Goal: Information Seeking & Learning: Find specific page/section

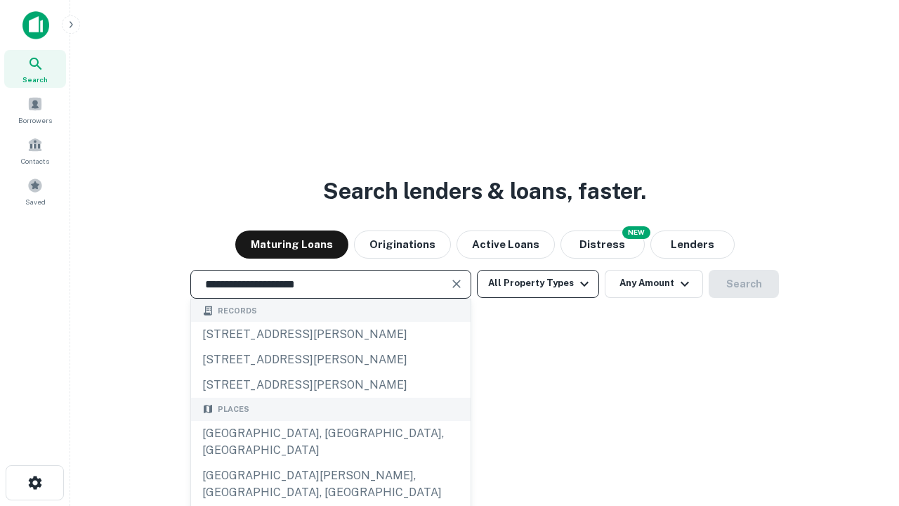
type input "**********"
click at [538, 283] on button "All Property Types" at bounding box center [538, 284] width 122 height 28
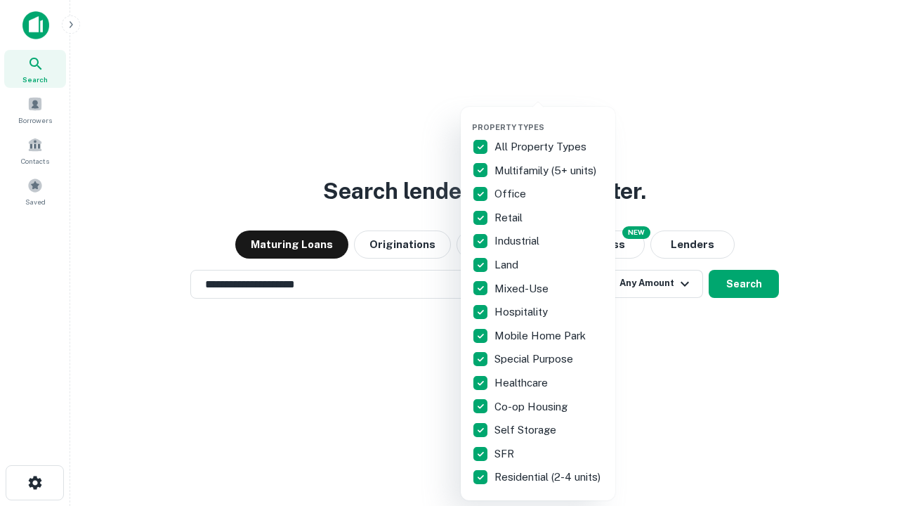
click at [549, 118] on button "button" at bounding box center [549, 118] width 154 height 1
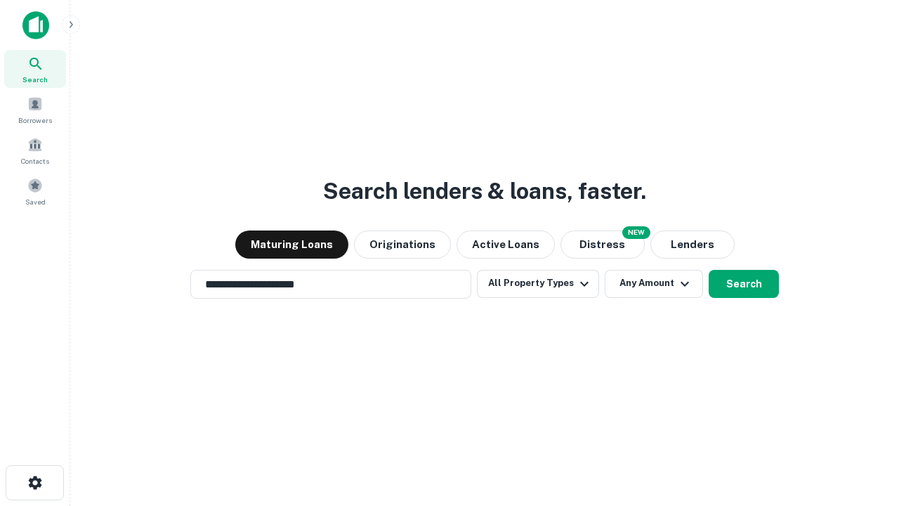
scroll to position [22, 0]
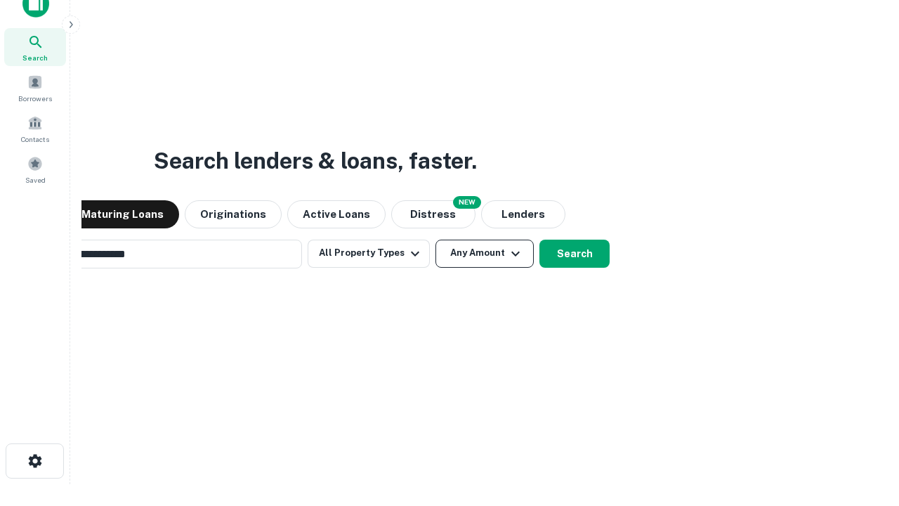
click at [435, 239] on button "Any Amount" at bounding box center [484, 253] width 98 height 28
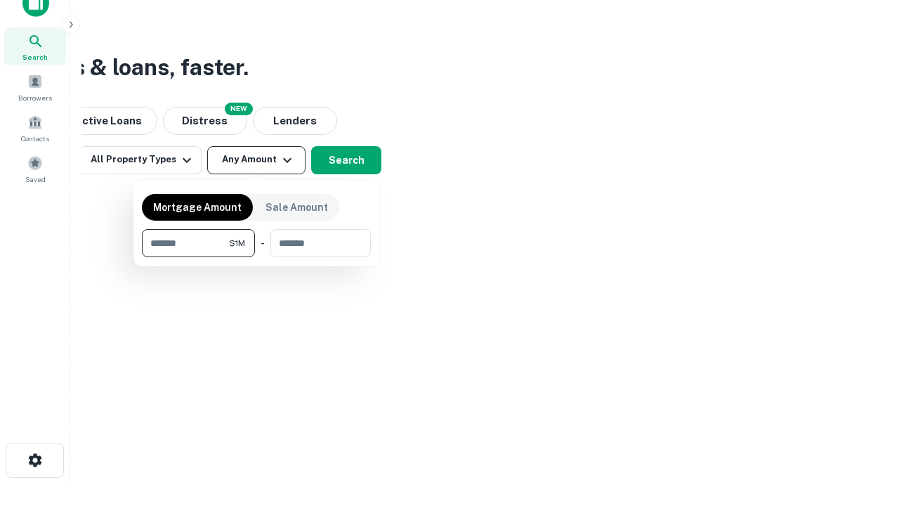
type input "*******"
click at [256, 257] on button "button" at bounding box center [256, 257] width 229 height 1
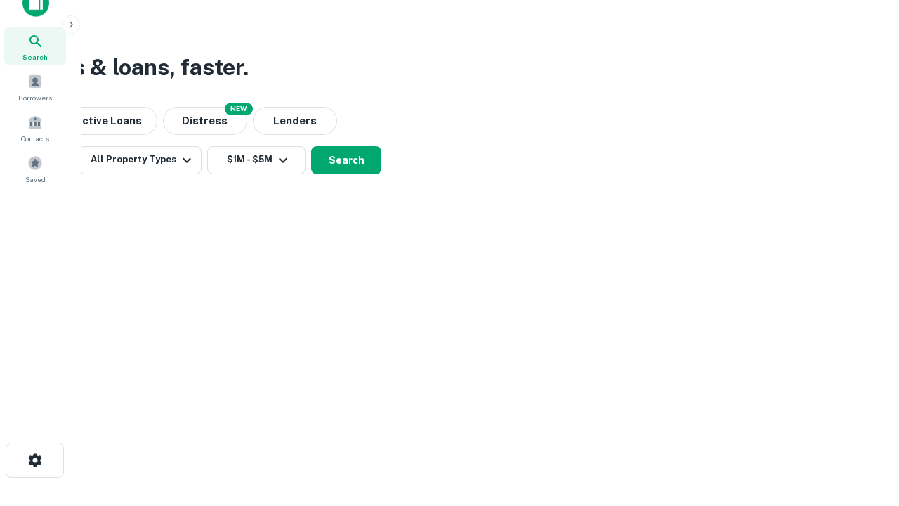
scroll to position [22, 0]
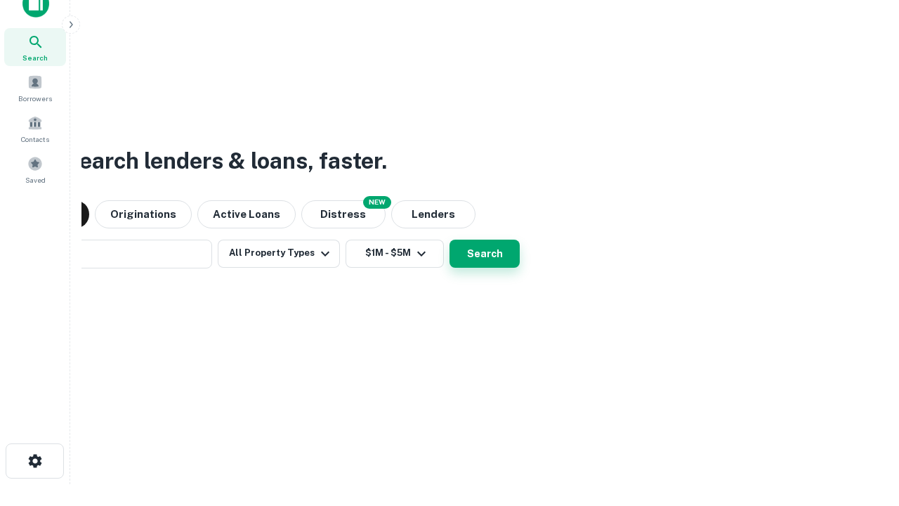
click at [449, 239] on button "Search" at bounding box center [484, 253] width 70 height 28
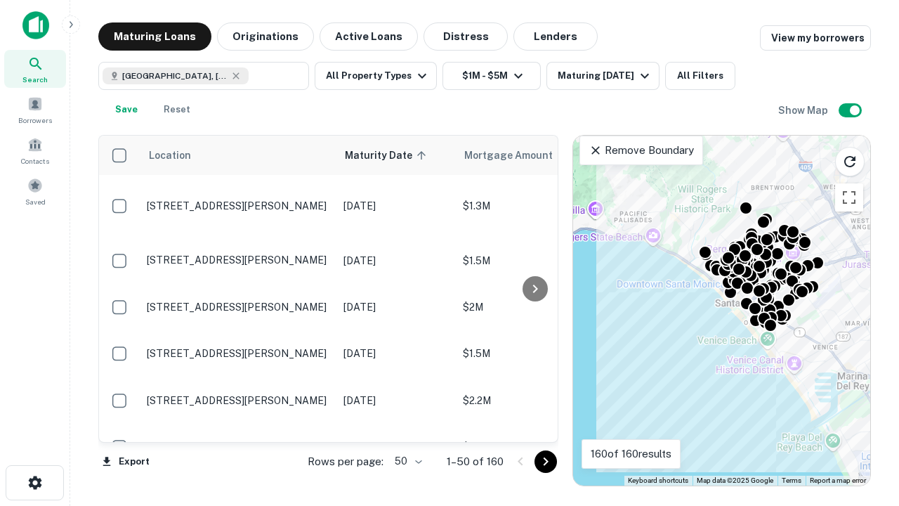
click at [406, 461] on body "Search Borrowers Contacts Saved Maturing Loans Originations Active Loans Distre…" at bounding box center [449, 253] width 899 height 506
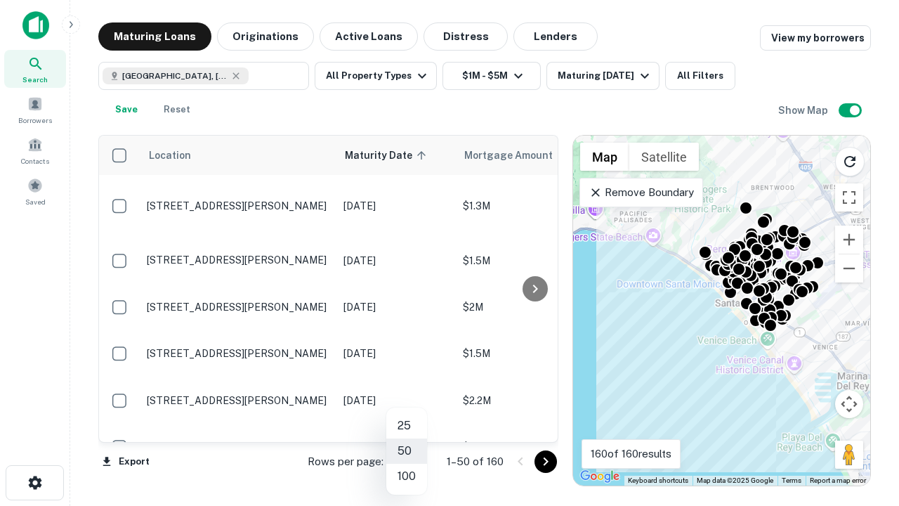
click at [407, 426] on li "25" at bounding box center [406, 425] width 41 height 25
